Goal: Register for event/course

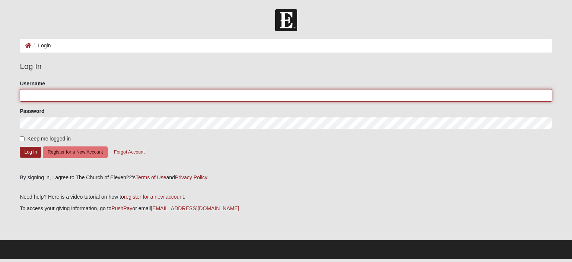
click at [48, 95] on input "Username" at bounding box center [286, 95] width 532 height 13
type input "Gary Weise"
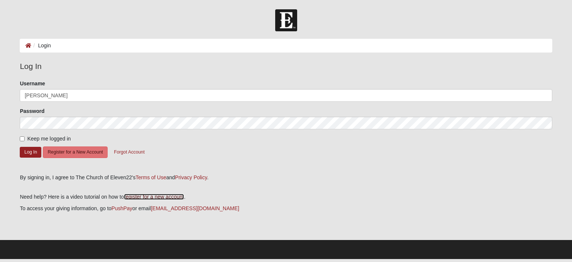
click at [150, 196] on link "register for a new account" at bounding box center [154, 197] width 60 height 6
click at [81, 153] on button "Register for a New Account" at bounding box center [75, 152] width 65 height 12
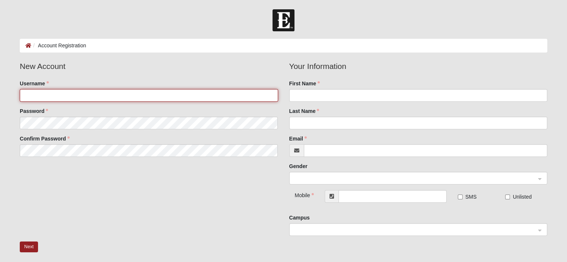
click at [42, 99] on input "Username" at bounding box center [149, 95] width 258 height 13
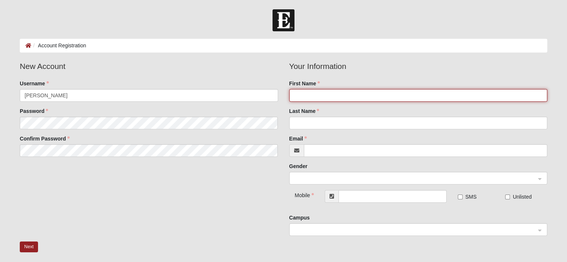
click at [317, 95] on input "First Name" at bounding box center [418, 95] width 258 height 13
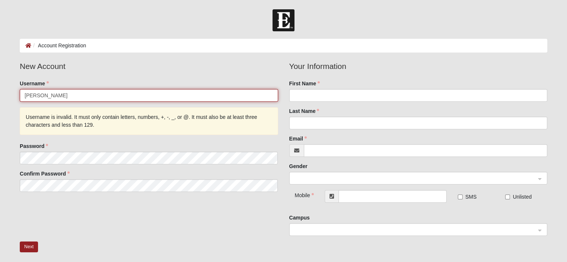
click at [35, 97] on input "Gary" at bounding box center [149, 95] width 258 height 13
type input "GaryVictor"
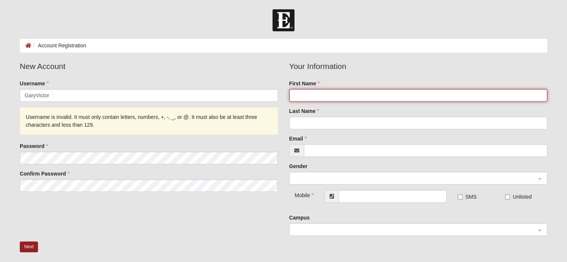
click at [297, 95] on input "First Name" at bounding box center [418, 95] width 258 height 13
type input "Gary"
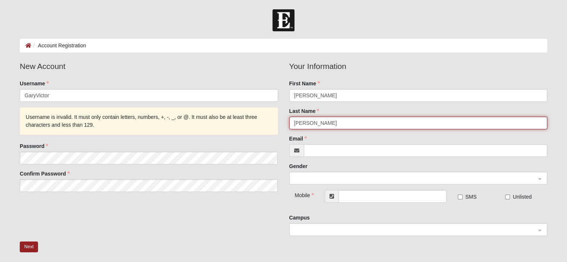
type input "Weise"
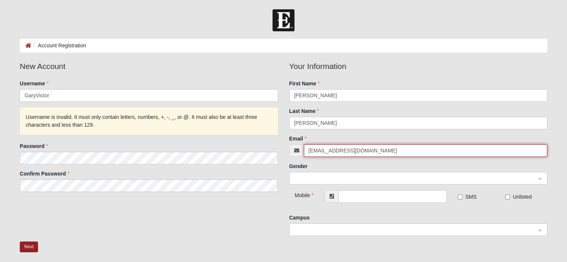
scroll to position [37, 0]
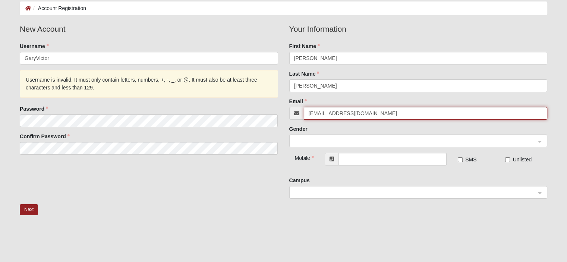
click at [538, 139] on div at bounding box center [418, 141] width 257 height 13
type input "gvweise@att.net"
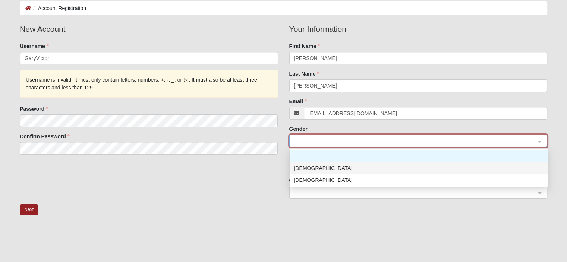
click at [299, 166] on div "Male" at bounding box center [418, 168] width 249 height 8
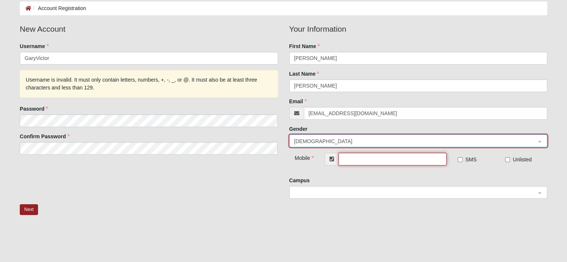
click at [356, 159] on input "text" at bounding box center [392, 159] width 108 height 13
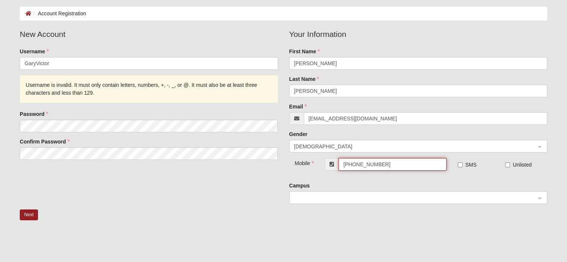
scroll to position [20, 0]
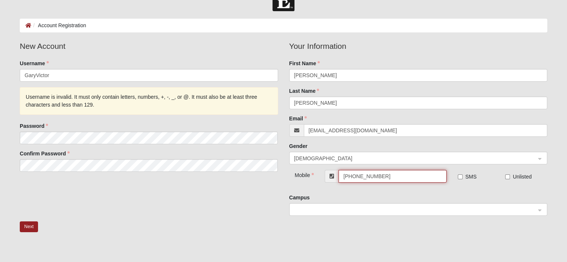
type input "(904) 635-0623"
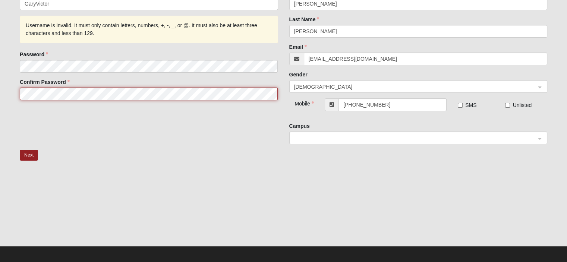
scroll to position [95, 0]
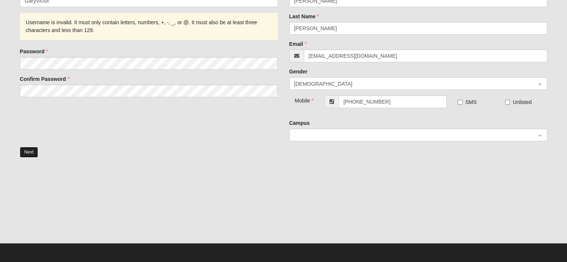
click at [28, 151] on button "Next" at bounding box center [29, 152] width 18 height 11
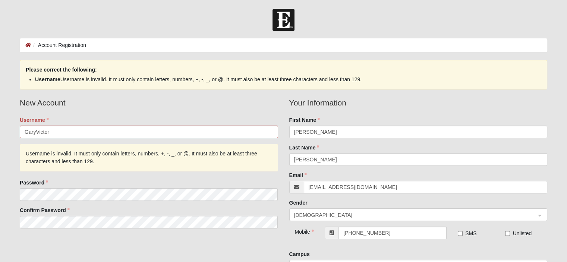
scroll to position [0, 0]
click at [36, 131] on input "GaryVictor" at bounding box center [149, 132] width 258 height 13
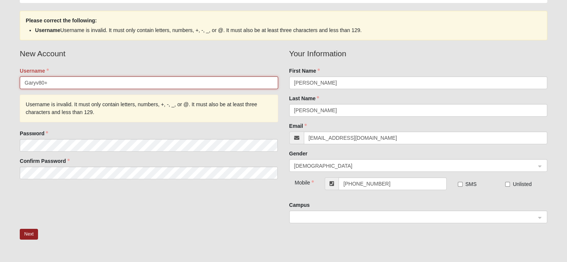
scroll to position [75, 0]
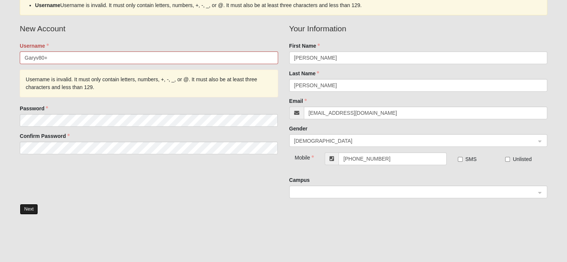
click at [30, 209] on button "Next" at bounding box center [29, 209] width 18 height 11
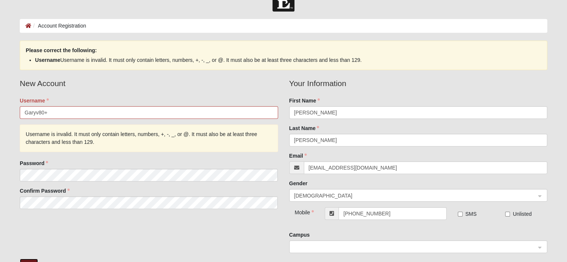
scroll to position [0, 0]
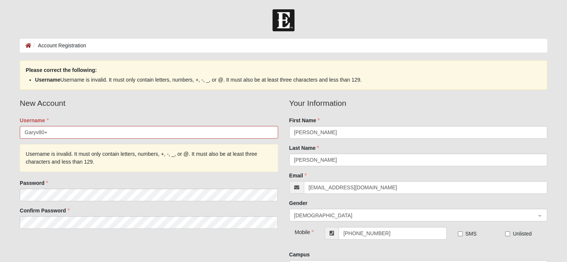
click at [32, 118] on label "Username" at bounding box center [34, 120] width 29 height 7
click at [32, 126] on input "Garyv80+" at bounding box center [149, 132] width 258 height 13
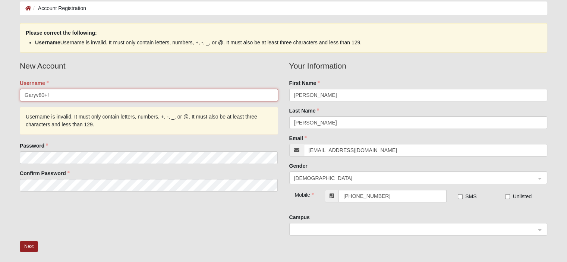
scroll to position [75, 0]
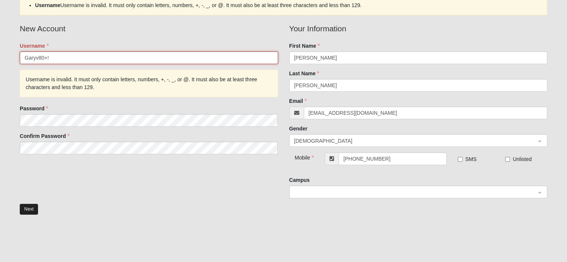
type input "Garyv80+!"
click at [23, 208] on button "Next" at bounding box center [29, 209] width 18 height 11
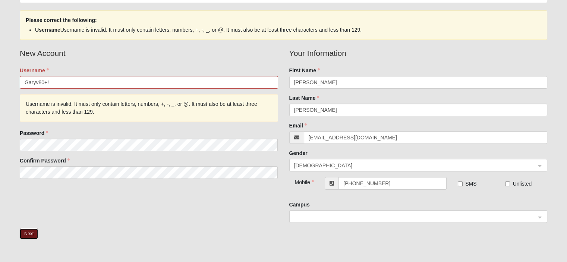
scroll to position [37, 0]
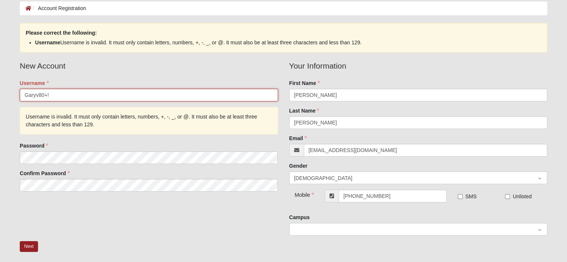
click at [48, 94] on input "Garyv80+!" at bounding box center [149, 95] width 258 height 13
click at [29, 246] on button "Next" at bounding box center [29, 246] width 18 height 11
click at [89, 95] on input "Garyv80+!-" at bounding box center [149, 95] width 258 height 13
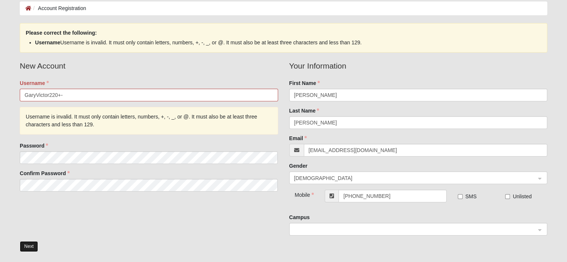
click at [34, 245] on button "Next" at bounding box center [29, 246] width 18 height 11
click at [74, 92] on input "GaryVictor220+-" at bounding box center [149, 95] width 258 height 13
click at [25, 245] on button "Next" at bounding box center [29, 246] width 18 height 11
click at [87, 92] on input "GaryVictor220+-help" at bounding box center [149, 95] width 258 height 13
type input "G"
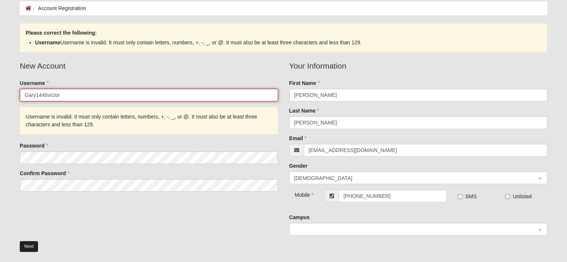
type input "Gary1446victor"
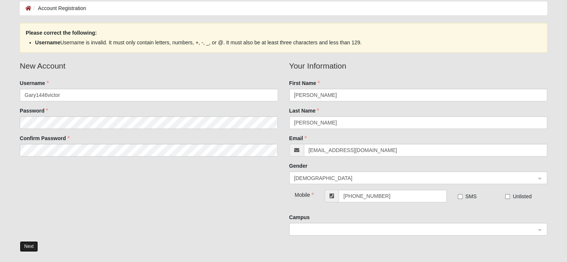
click at [31, 246] on button "Next" at bounding box center [29, 246] width 18 height 11
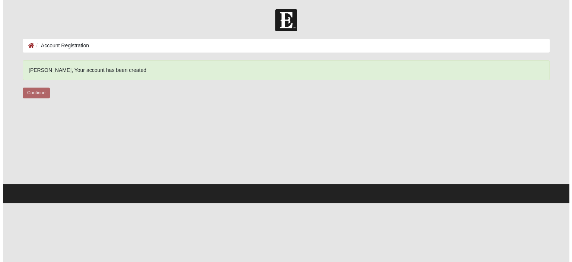
scroll to position [0, 0]
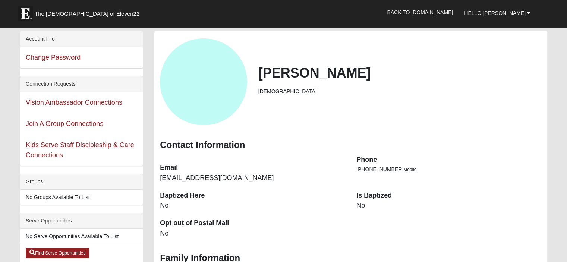
click at [365, 207] on dd "No" at bounding box center [448, 206] width 185 height 10
click at [361, 205] on dd "No" at bounding box center [448, 206] width 185 height 10
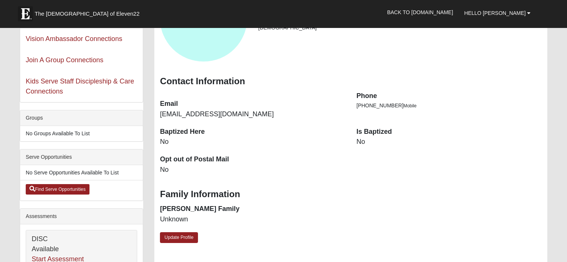
scroll to position [75, 0]
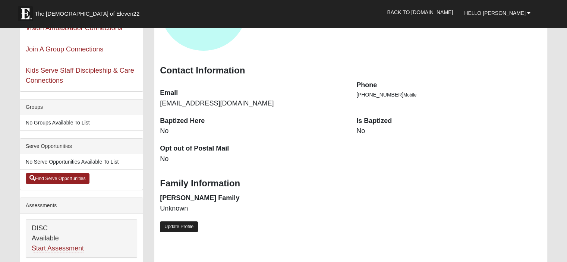
click at [185, 224] on link "Update Profile" at bounding box center [179, 226] width 38 height 11
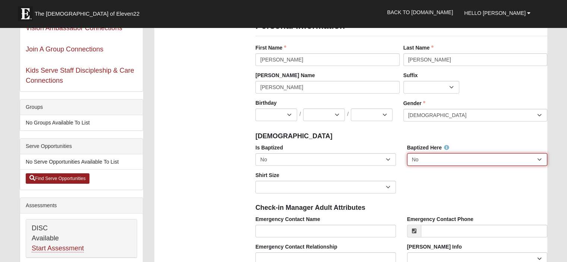
click at [540, 158] on select "No Yes" at bounding box center [477, 159] width 140 height 13
select select "True"
click at [407, 153] on select "No Yes" at bounding box center [477, 159] width 140 height 13
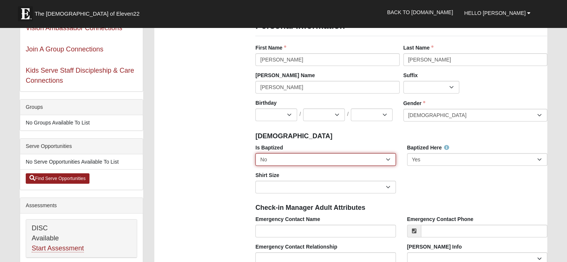
click at [385, 160] on select "No Yes" at bounding box center [325, 159] width 140 height 13
select select "True"
click at [255, 153] on select "No Yes" at bounding box center [325, 159] width 140 height 13
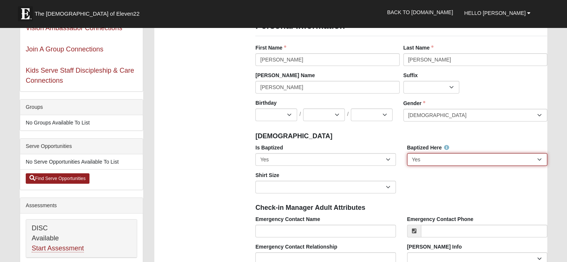
click at [539, 158] on select "No Yes" at bounding box center [477, 159] width 140 height 13
select select "False"
click at [407, 153] on select "No Yes" at bounding box center [477, 159] width 140 height 13
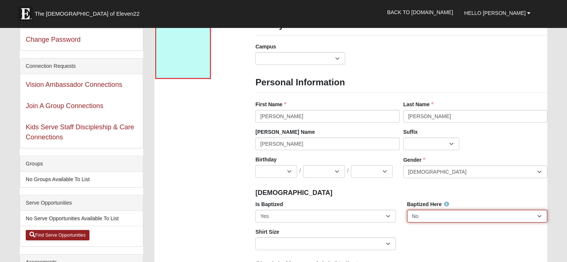
scroll to position [0, 0]
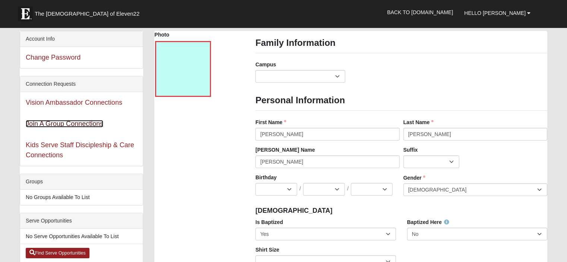
click at [71, 123] on link "Join A Group Connections" at bounding box center [65, 123] width 78 height 7
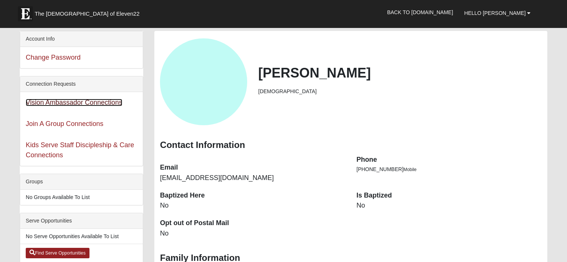
click at [70, 101] on link "Vision Ambassador Connections" at bounding box center [74, 102] width 97 height 7
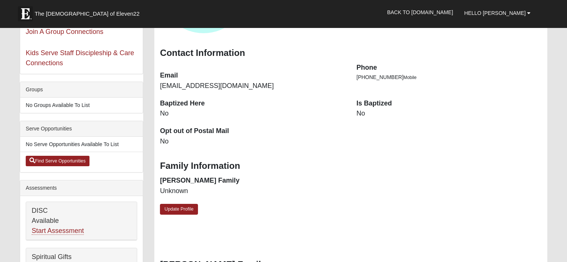
scroll to position [112, 0]
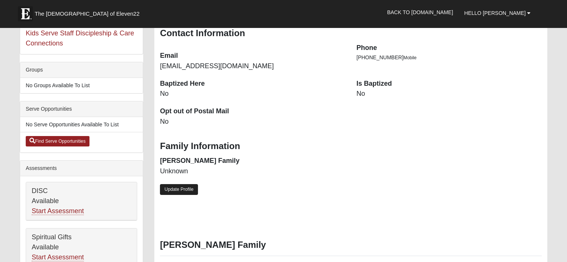
click at [182, 186] on link "Update Profile" at bounding box center [179, 189] width 38 height 11
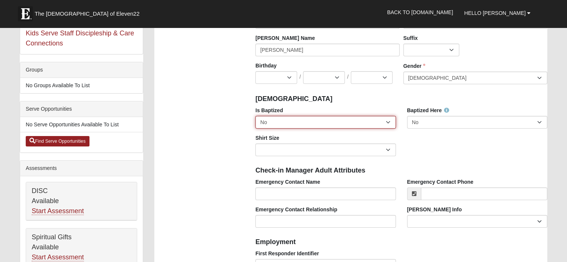
click at [388, 121] on select "No Yes" at bounding box center [325, 122] width 140 height 13
select select "True"
click at [255, 116] on select "No Yes" at bounding box center [325, 122] width 140 height 13
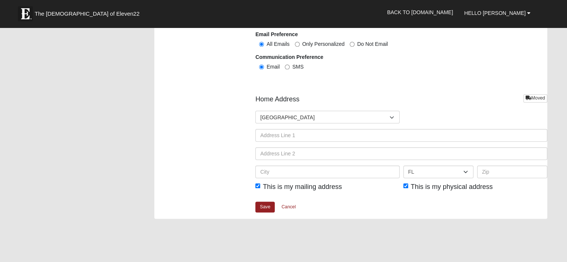
scroll to position [857, 0]
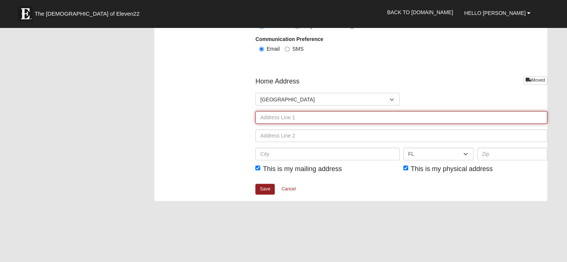
click at [288, 113] on input "text" at bounding box center [401, 117] width 292 height 13
type input "3565 Bateau Rd.E."
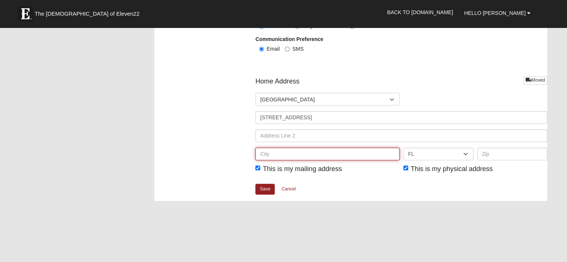
click at [267, 153] on input "text" at bounding box center [327, 154] width 144 height 13
type input "Jacksonville"
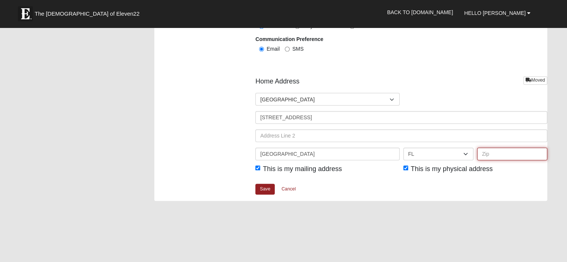
click at [510, 154] on input "text" at bounding box center [512, 154] width 70 height 13
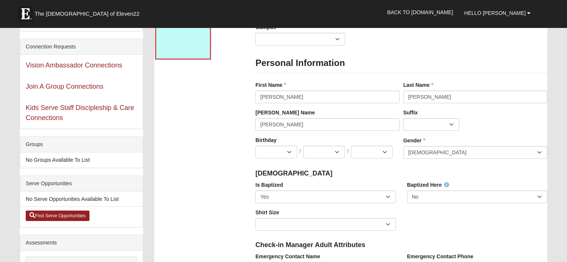
scroll to position [0, 0]
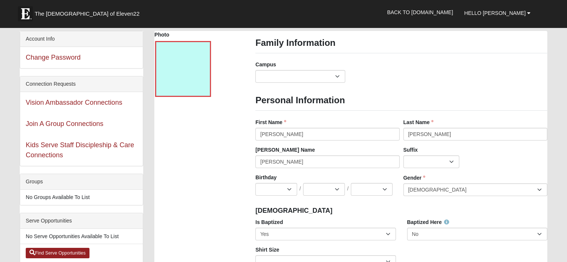
type input "32216"
click at [338, 73] on select "Arlington Baymeadows Eleven22 Online Fleming Island Jesup Mandarin North Jax Or…" at bounding box center [300, 76] width 90 height 13
select select "14"
click at [255, 70] on select "Arlington Baymeadows Eleven22 Online Fleming Island Jesup Mandarin North Jax Or…" at bounding box center [300, 76] width 90 height 13
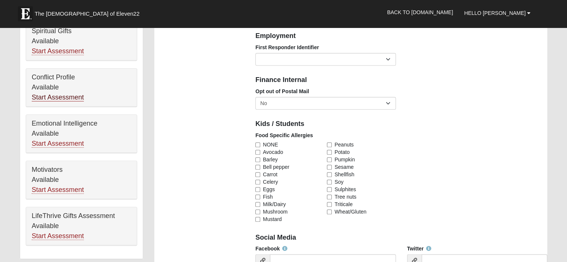
scroll to position [335, 0]
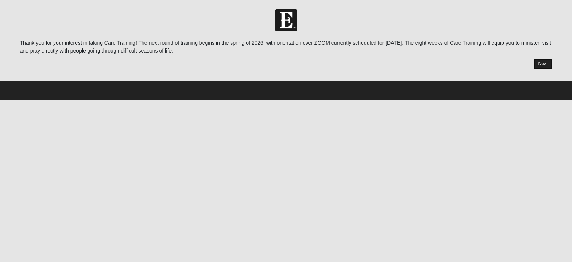
click at [543, 63] on link "Next" at bounding box center [543, 63] width 18 height 11
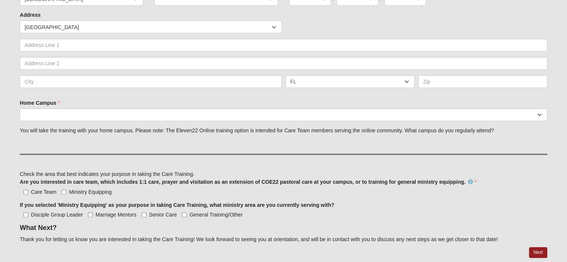
scroll to position [224, 0]
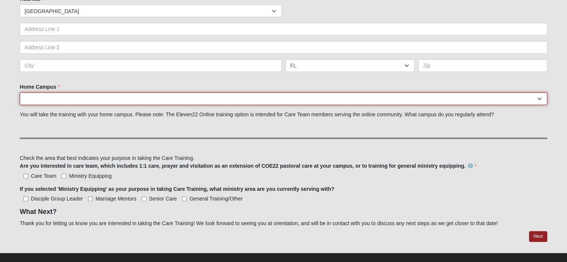
click at [540, 99] on select "Arlington Baymeadows College Park Orlando (Coming Soon) Eleven22 Online Fleming…" at bounding box center [283, 98] width 527 height 13
select select "5"
click at [20, 92] on select "Arlington Baymeadows College Park Orlando (Coming Soon) Eleven22 Online Fleming…" at bounding box center [283, 98] width 527 height 13
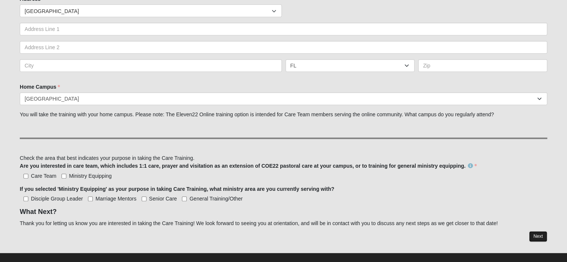
click at [540, 238] on link "Next" at bounding box center [538, 236] width 18 height 11
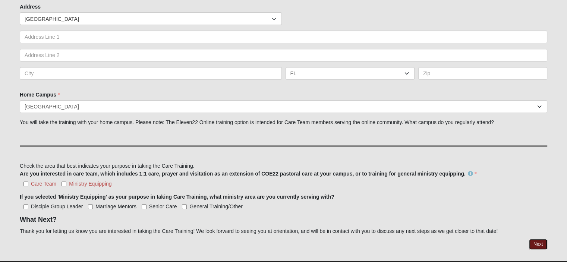
scroll to position [262, 0]
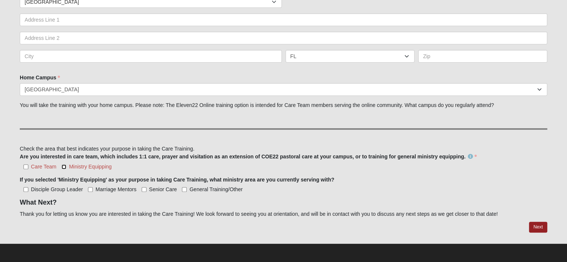
click at [65, 165] on input "Ministry Equipping" at bounding box center [63, 166] width 5 height 5
checkbox input "true"
click at [531, 228] on link "Next" at bounding box center [538, 227] width 18 height 11
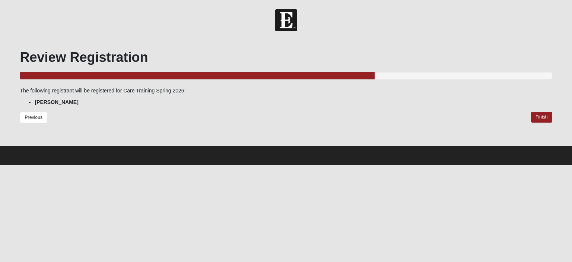
click at [544, 110] on div "Review Registration 66.666666666666666666666666670% Complete The following regi…" at bounding box center [286, 91] width 532 height 85
click at [540, 116] on link "Finish" at bounding box center [541, 117] width 21 height 11
